Goal: Task Accomplishment & Management: Use online tool/utility

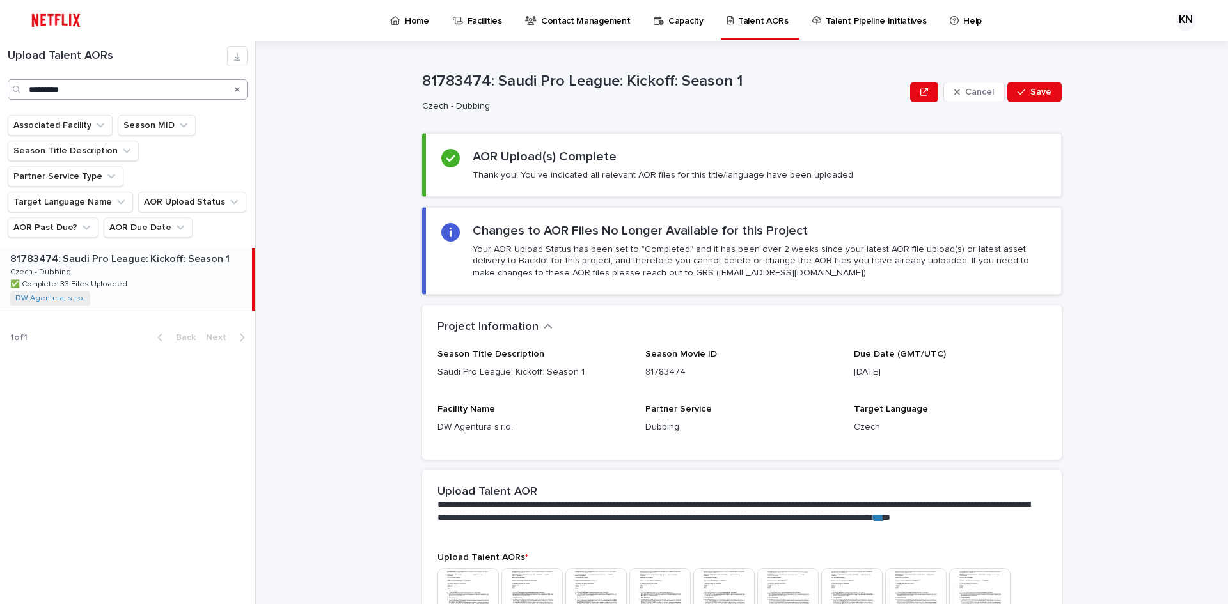
click at [237, 88] on icon "Search" at bounding box center [237, 90] width 5 height 8
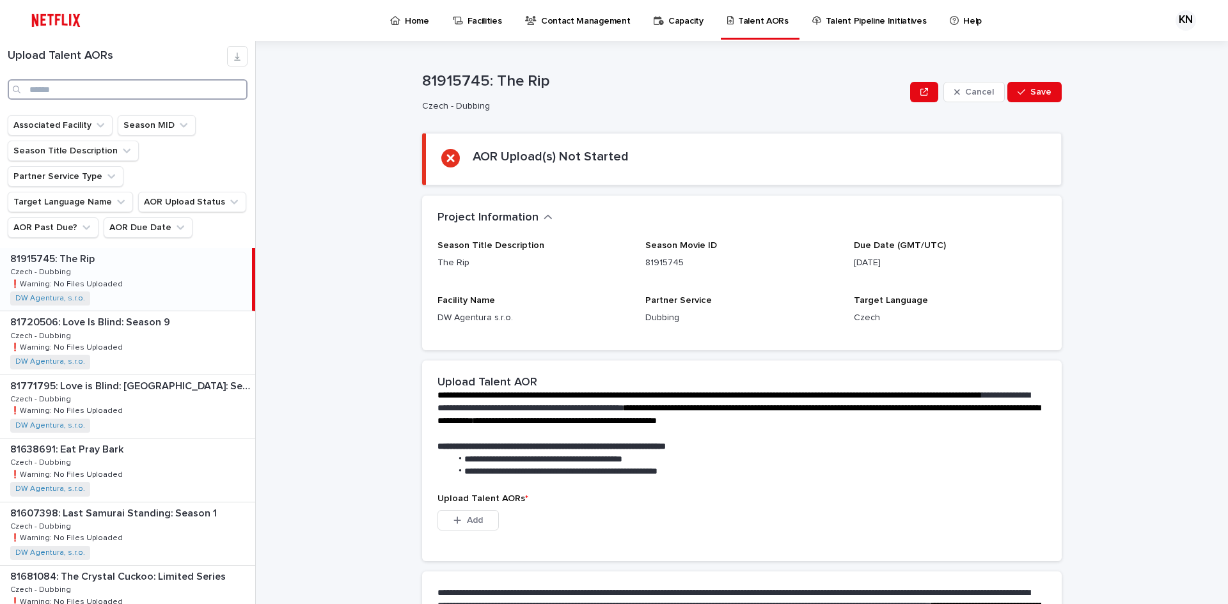
click at [147, 88] on input "Search" at bounding box center [128, 89] width 240 height 20
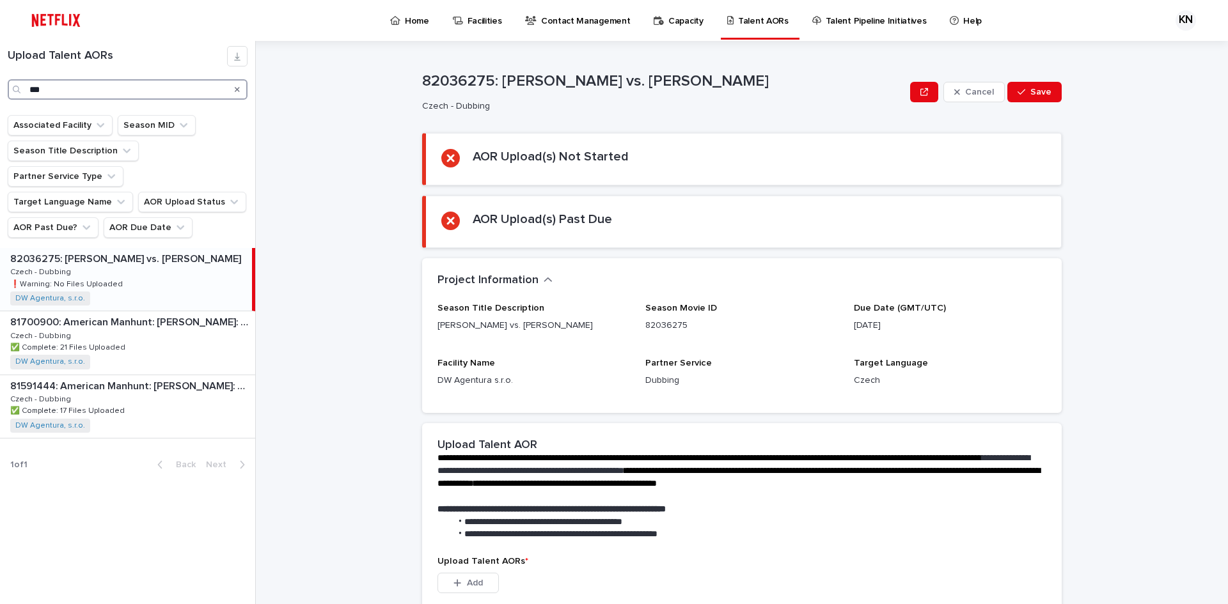
type input "***"
click at [179, 256] on div "82036275: [PERSON_NAME] vs. [PERSON_NAME] 82036275: [PERSON_NAME] vs. [PERSON_N…" at bounding box center [126, 279] width 252 height 63
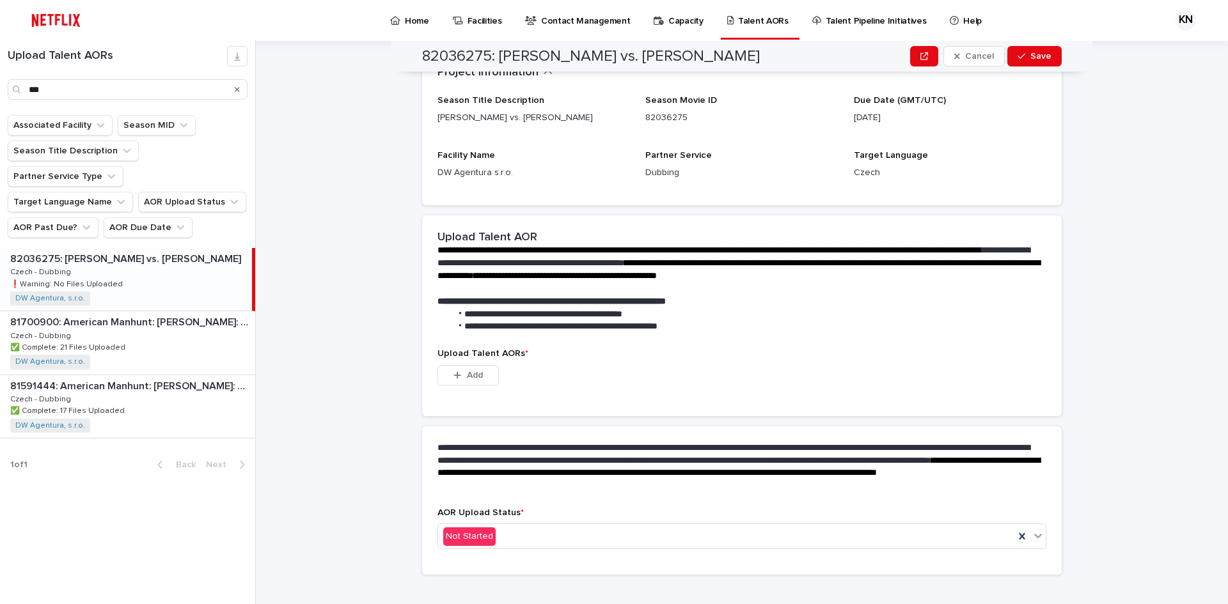
scroll to position [225, 0]
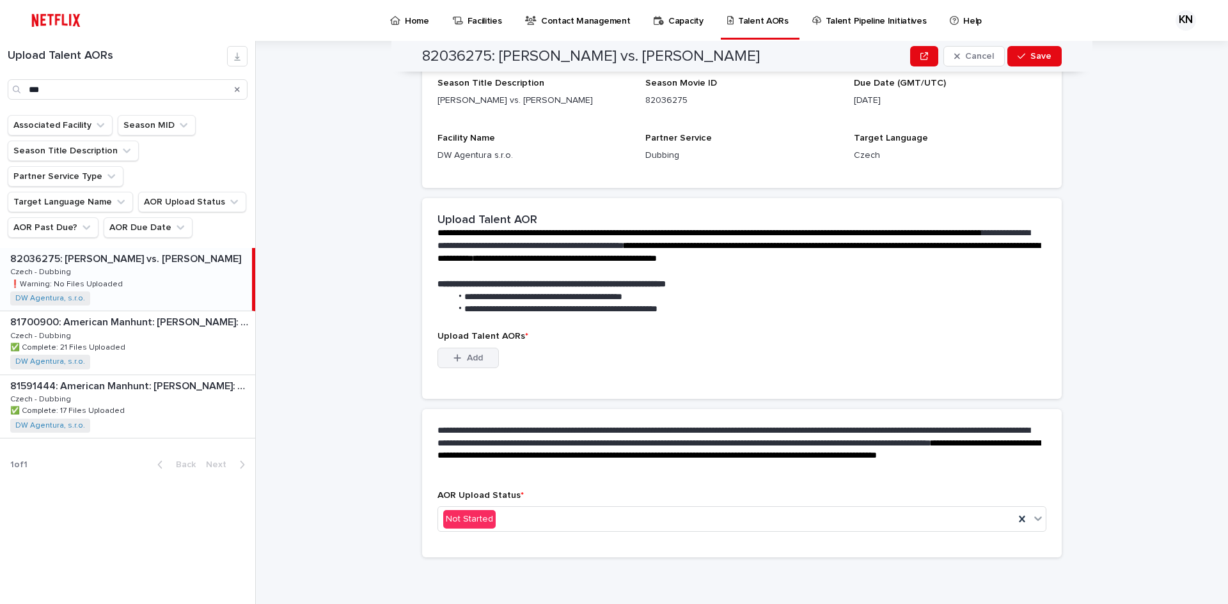
click at [467, 359] on span "Add" at bounding box center [475, 358] width 16 height 9
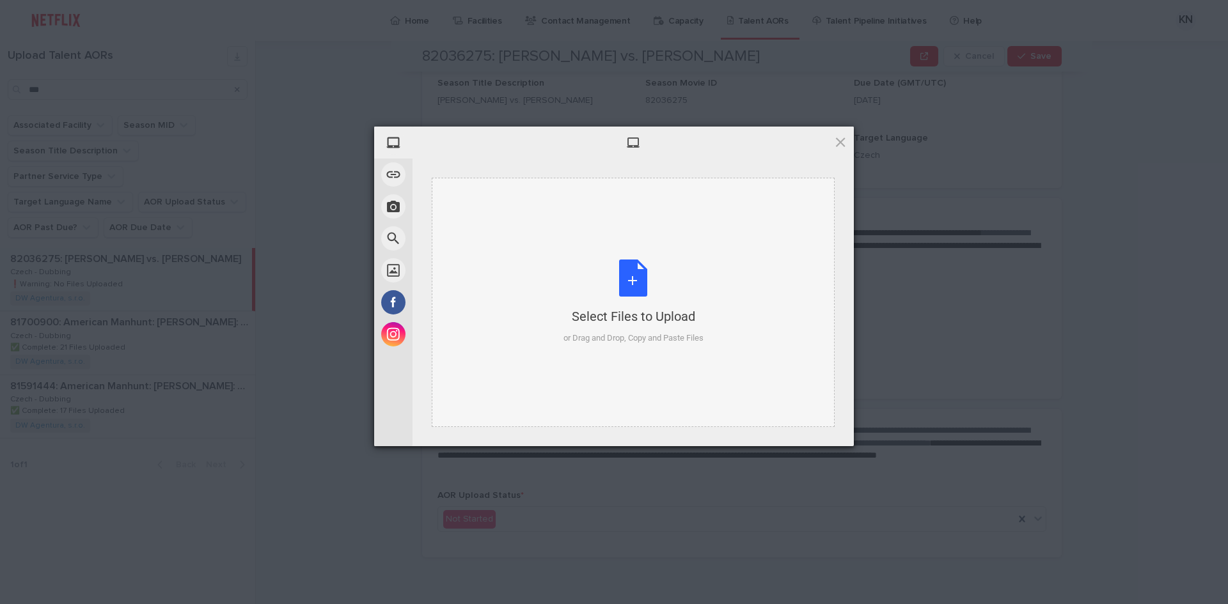
click at [620, 269] on div "Select Files to Upload or Drag and Drop, Copy and Paste Files" at bounding box center [633, 302] width 140 height 85
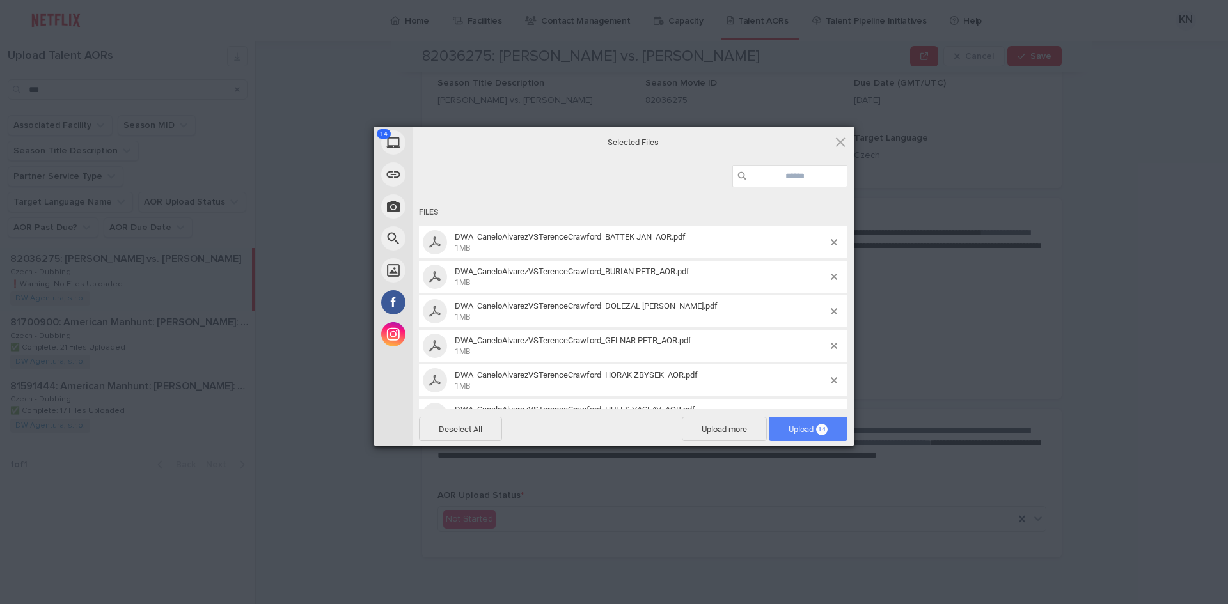
click at [807, 435] on span "Upload 14" at bounding box center [808, 429] width 79 height 24
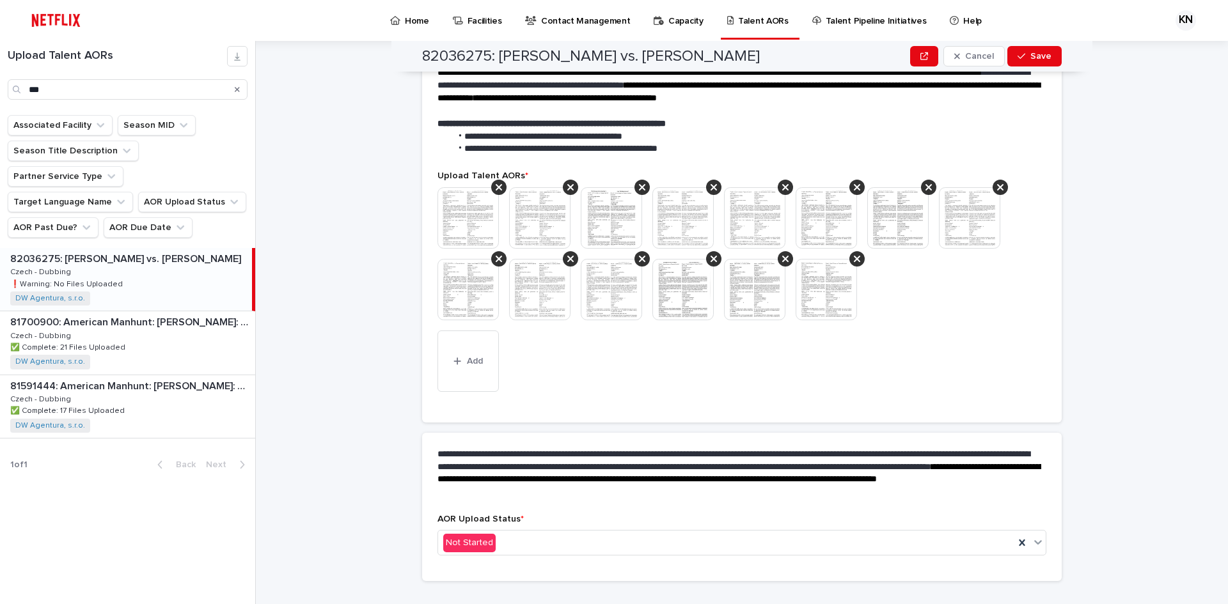
scroll to position [347, 0]
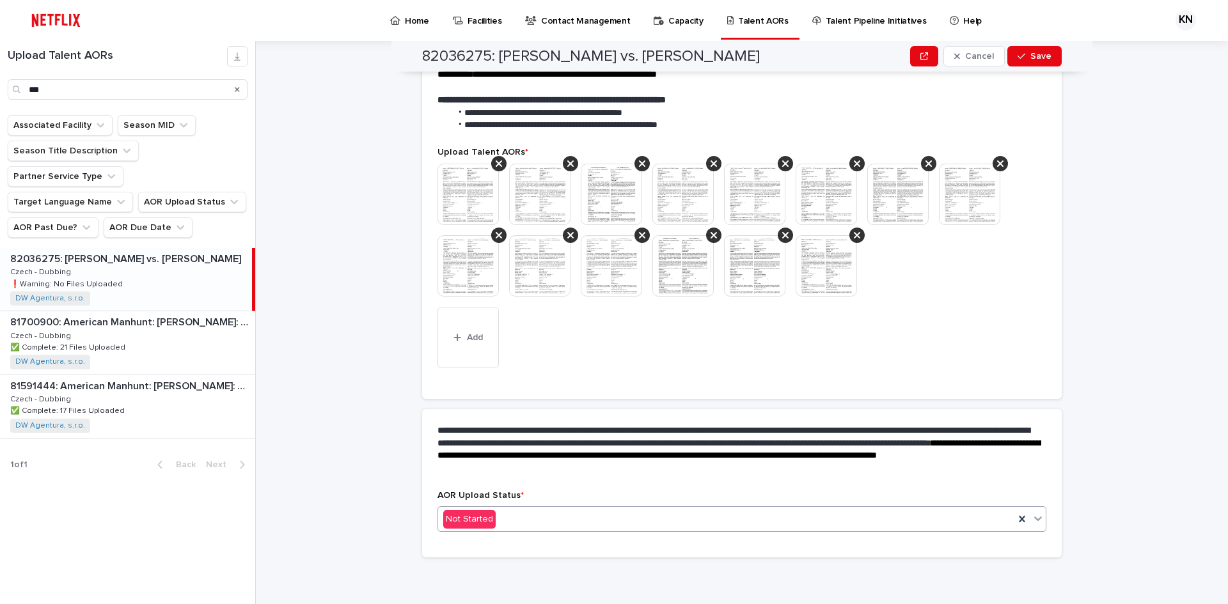
click at [571, 521] on div "Not Started" at bounding box center [726, 519] width 576 height 21
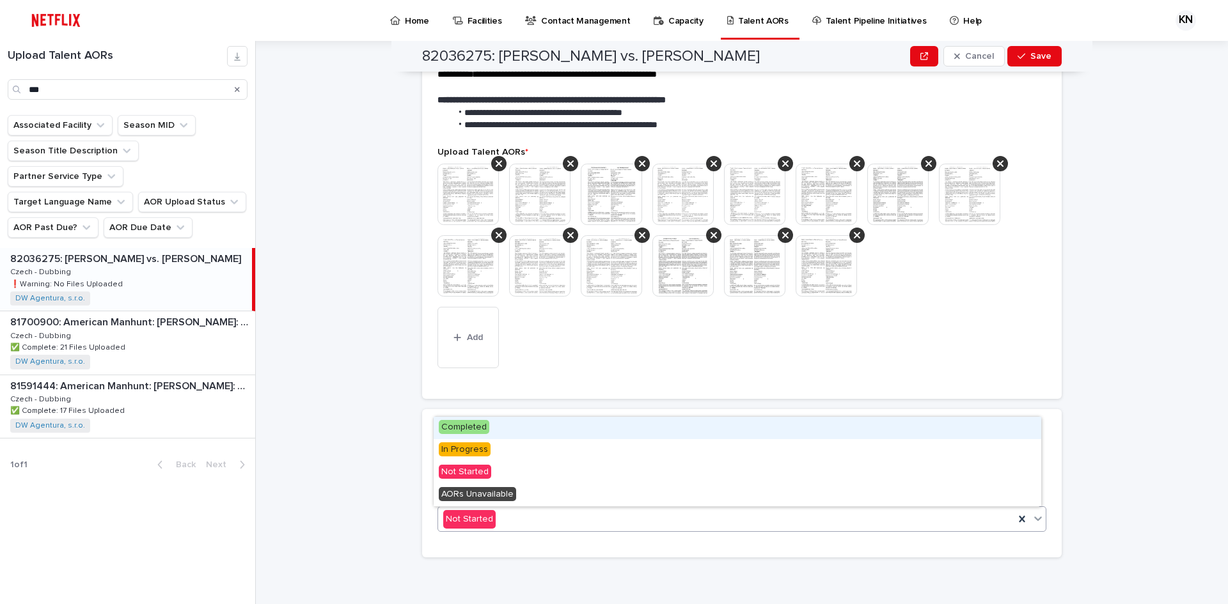
click at [478, 428] on span "Completed" at bounding box center [464, 427] width 51 height 14
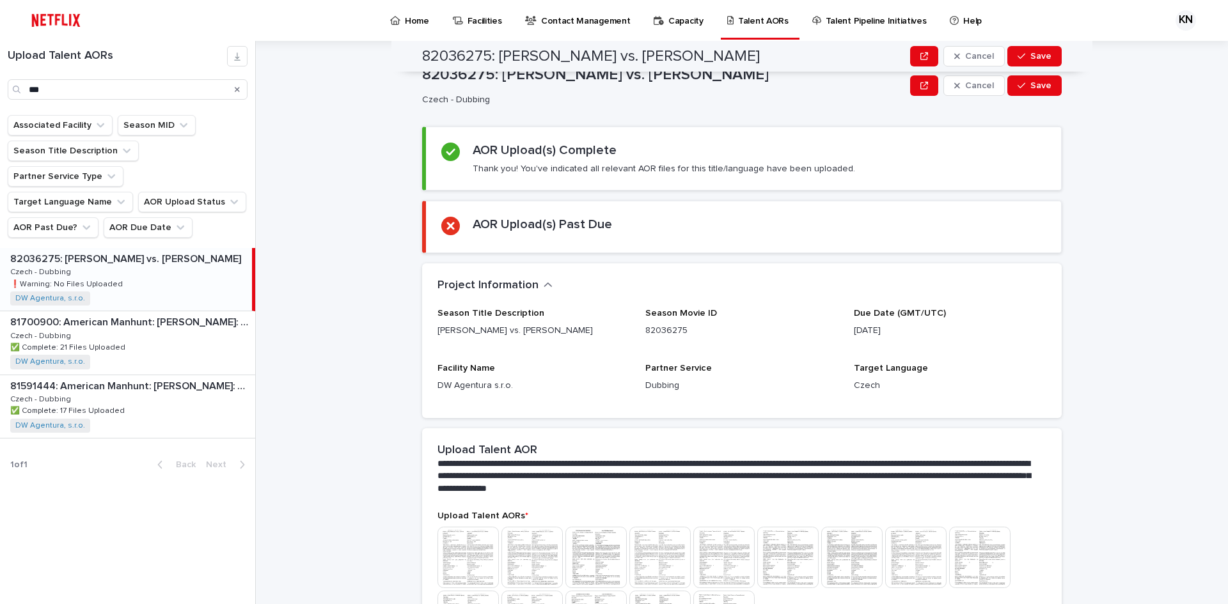
scroll to position [0, 0]
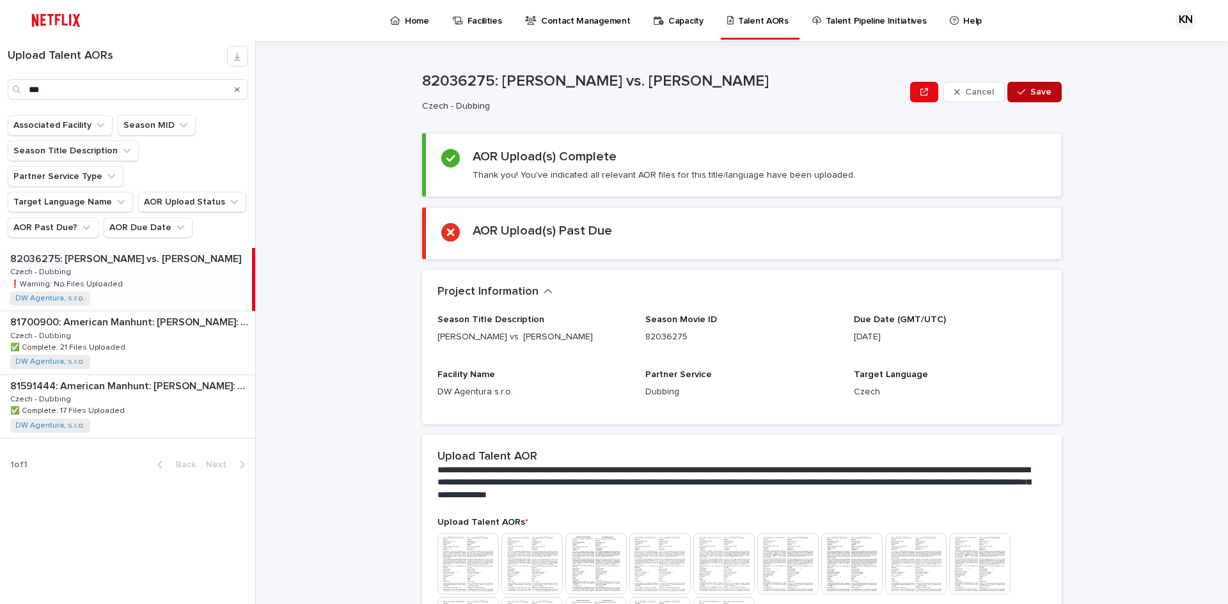
click at [1042, 90] on span "Save" at bounding box center [1040, 92] width 21 height 9
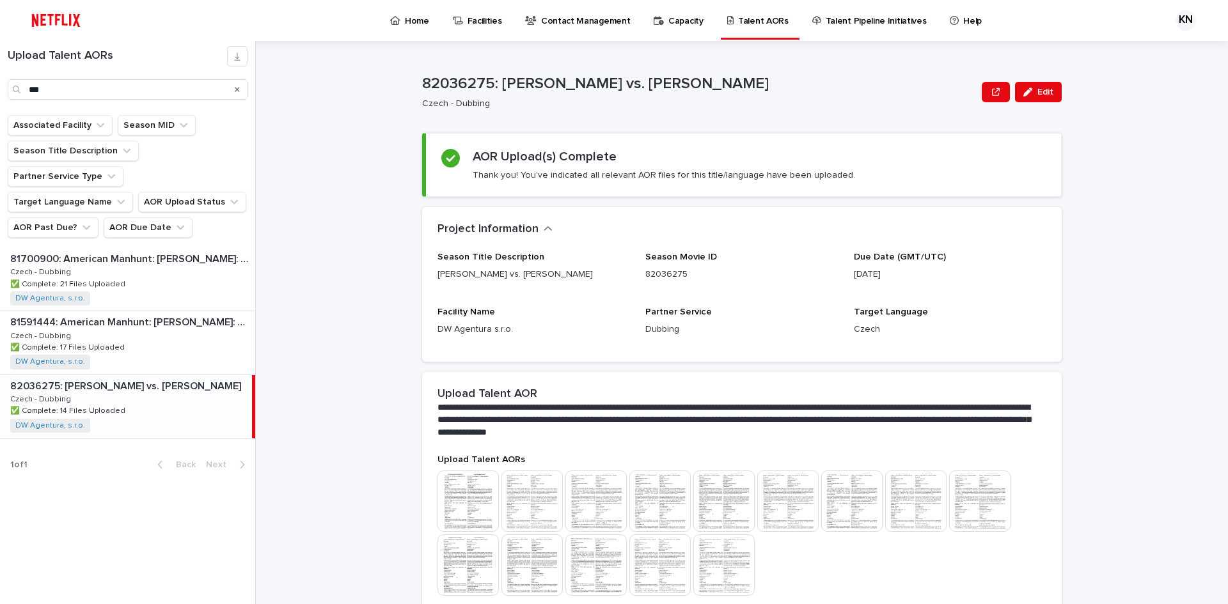
click at [251, 375] on div "82036275: [PERSON_NAME] vs. [PERSON_NAME] 82036275: [PERSON_NAME] vs. [PERSON_N…" at bounding box center [126, 406] width 252 height 63
click at [235, 84] on button "Search" at bounding box center [237, 89] width 5 height 20
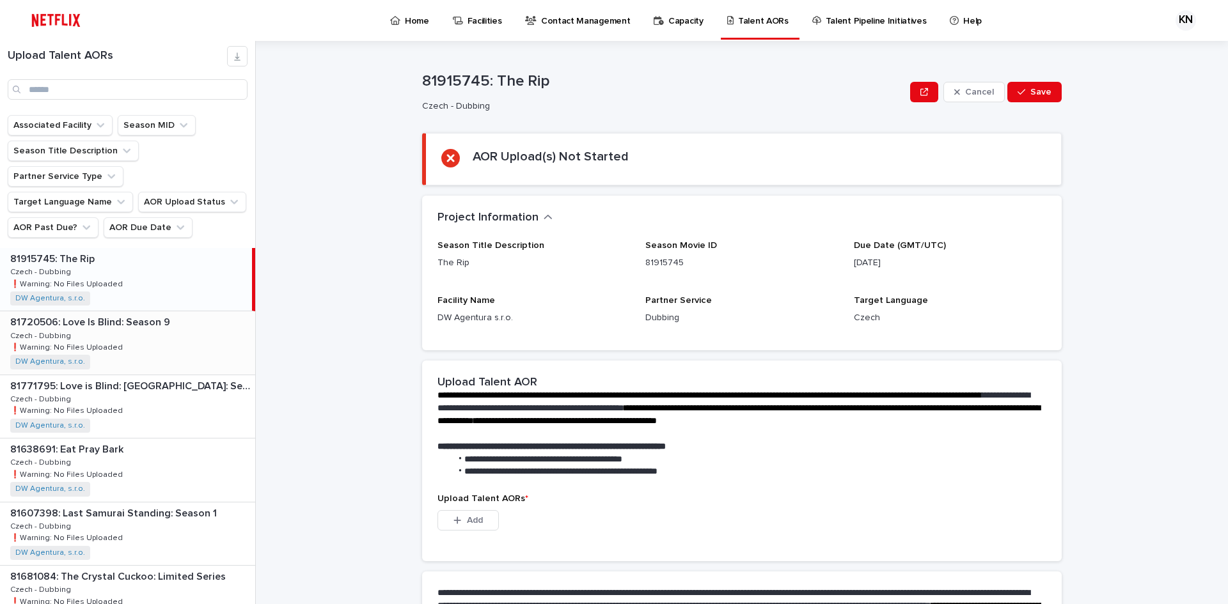
click at [180, 311] on div "81720506: Love Is Blind: Season 9 81720506: Love Is Blind: Season 9 Czech - Dub…" at bounding box center [127, 342] width 255 height 63
click at [173, 378] on p "81771795: Love is Blind: [GEOGRAPHIC_DATA]: Season 1" at bounding box center [131, 385] width 242 height 15
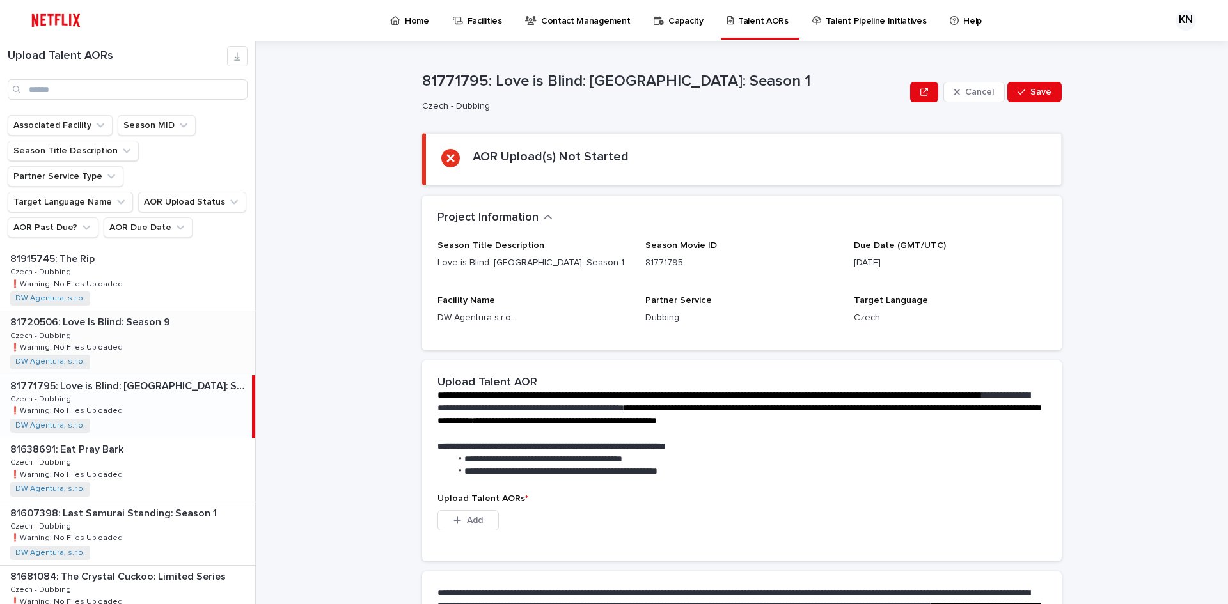
click at [123, 315] on div "81720506: Love Is Blind: Season 9 81720506: Love Is Blind: Season 9 Czech - Dub…" at bounding box center [127, 342] width 255 height 63
